Goal: Find specific page/section

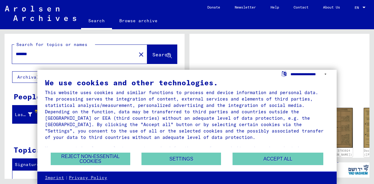
click at [325, 74] on div "**********" at bounding box center [187, 127] width 300 height 114
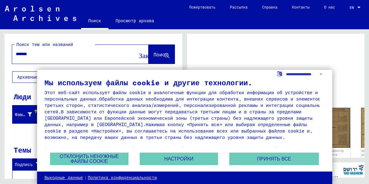
click at [314, 120] on div "Этот веб-сайт использует файлы cookie и аналогичные функции для обработки инфор…" at bounding box center [185, 114] width 280 height 51
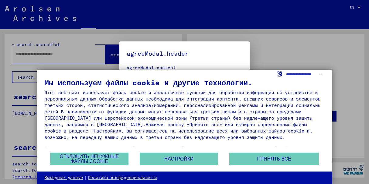
type input "*******"
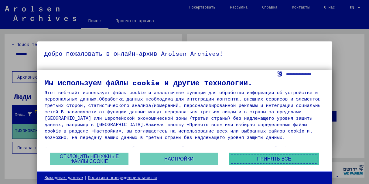
click at [287, 162] on button "Принять все" at bounding box center [274, 158] width 90 height 12
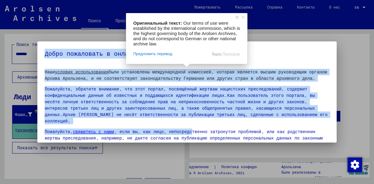
drag, startPoint x: 185, startPoint y: 119, endPoint x: 185, endPoint y: 70, distance: 48.3
click at [185, 70] on body "Search Browse archive Donate Newsletter Help Contact About Us Поиск Просмотр ар…" at bounding box center [187, 92] width 374 height 184
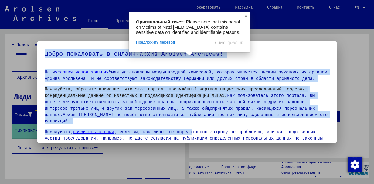
click at [248, 15] on span at bounding box center [246, 16] width 6 height 6
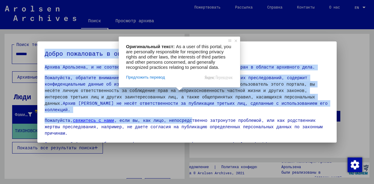
scroll to position [30, 0]
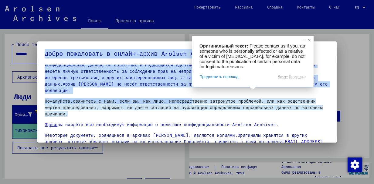
click at [310, 40] on span at bounding box center [310, 40] width 6 height 6
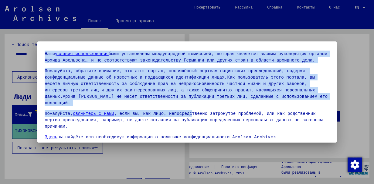
scroll to position [0, 0]
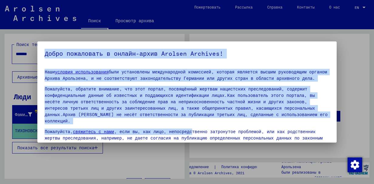
click at [366, 60] on div at bounding box center [187, 92] width 374 height 184
